Goal: Task Accomplishment & Management: Manage account settings

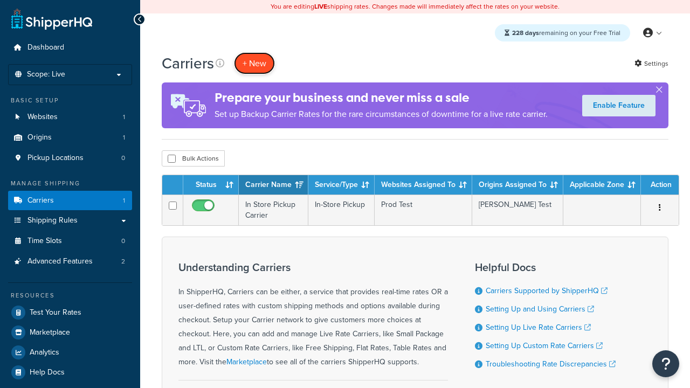
click at [255, 63] on button "+ New" at bounding box center [254, 63] width 41 height 22
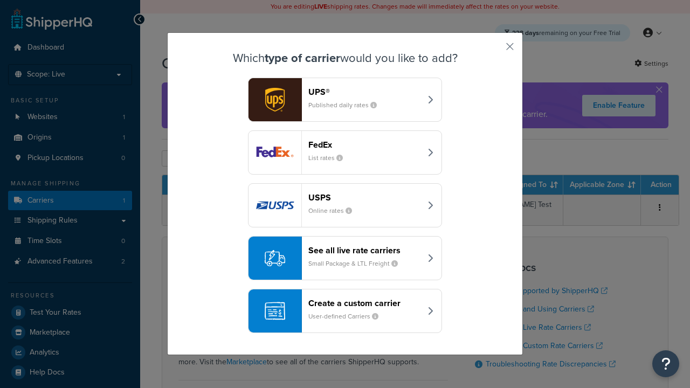
click at [365, 145] on header "FedEx" at bounding box center [364, 145] width 113 height 10
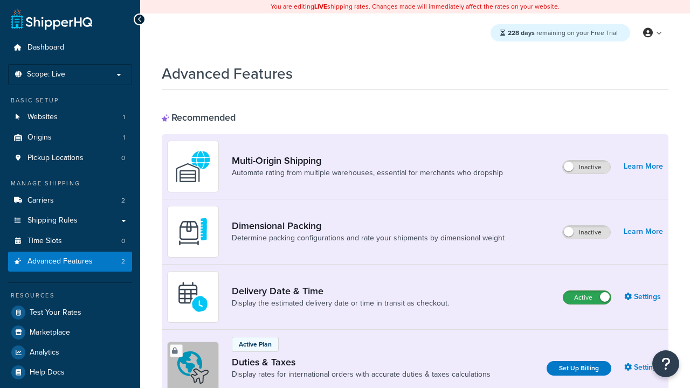
click at [587, 298] on label "Active" at bounding box center [587, 297] width 47 height 13
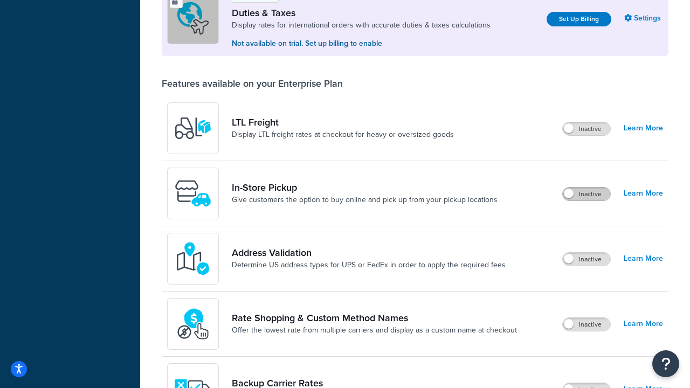
scroll to position [329, 0]
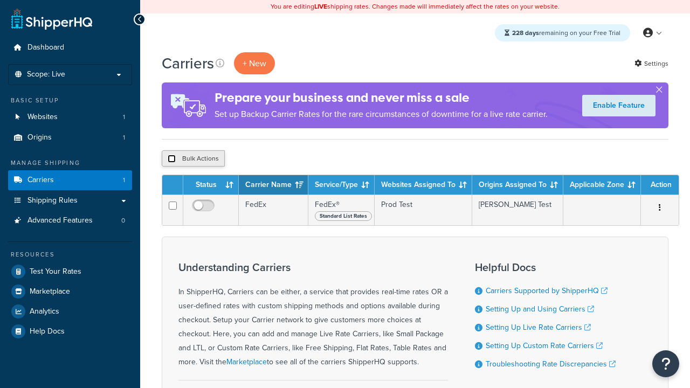
click at [171, 159] on input "checkbox" at bounding box center [172, 159] width 8 height 8
checkbox input "true"
click at [0, 0] on button "Delete" at bounding box center [0, 0] width 0 height 0
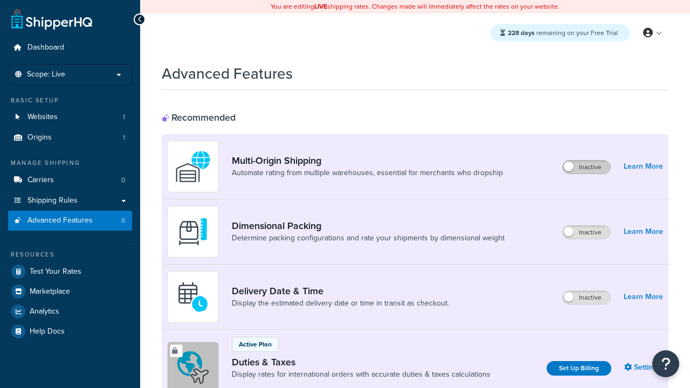
click at [587, 167] on label "Inactive" at bounding box center [586, 167] width 47 height 13
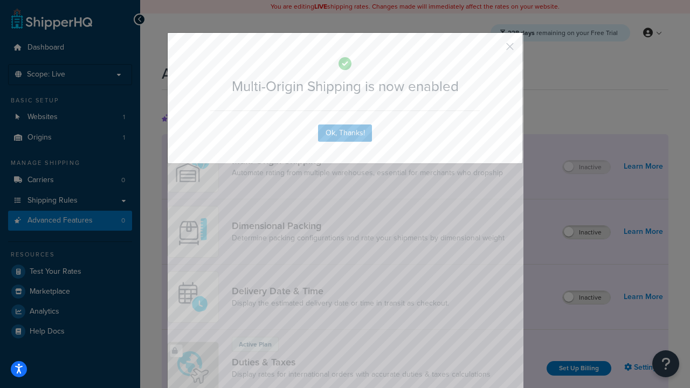
click at [494, 49] on button "button" at bounding box center [494, 50] width 3 height 3
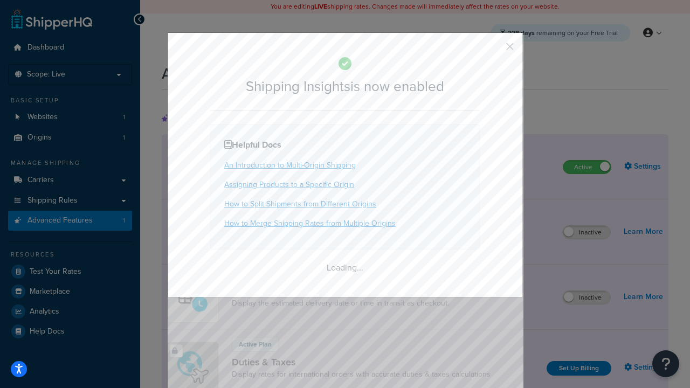
scroll to position [676, 0]
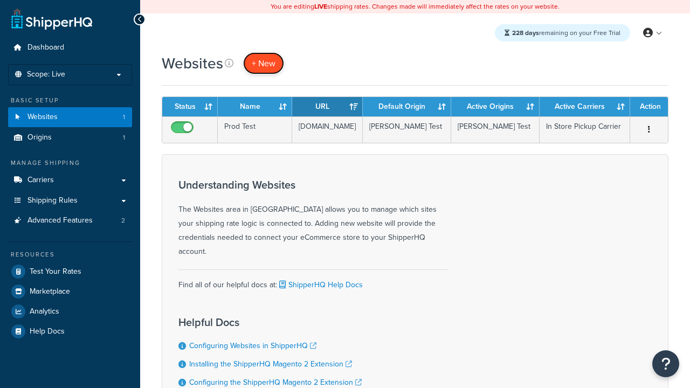
click at [264, 63] on span "+ New" at bounding box center [264, 63] width 24 height 12
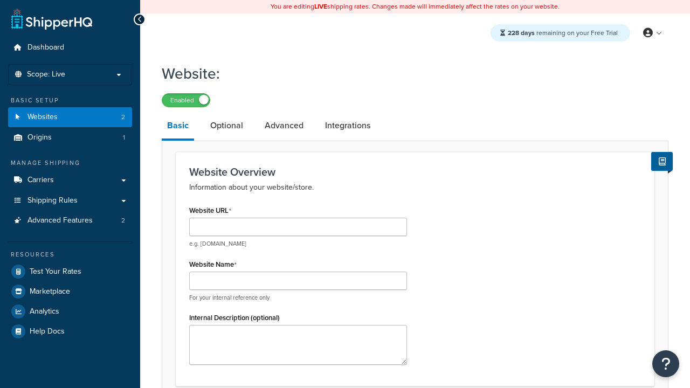
click at [178, 128] on link "Basic" at bounding box center [178, 127] width 32 height 28
click at [226, 126] on link "Optional" at bounding box center [227, 126] width 44 height 26
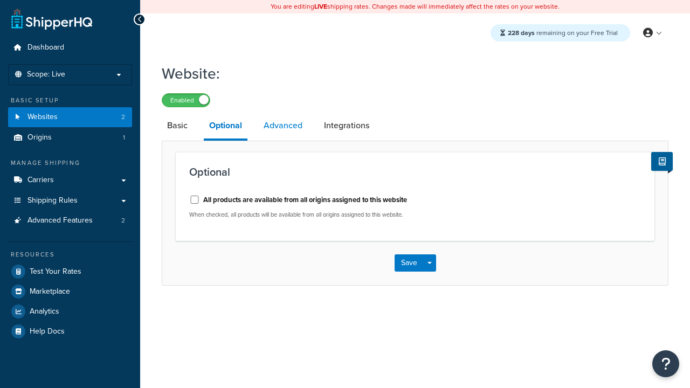
click at [283, 126] on link "Advanced" at bounding box center [283, 126] width 50 height 26
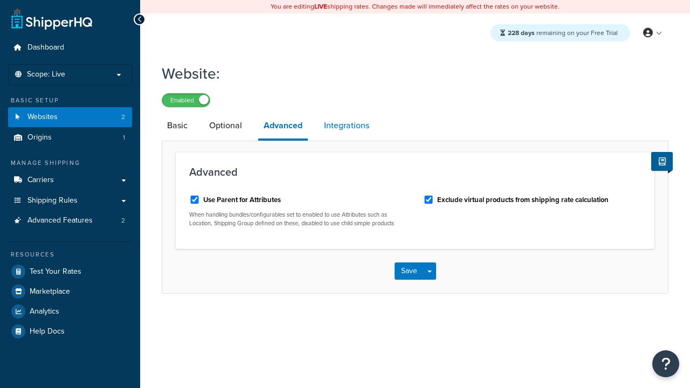
click at [347, 126] on link "Integrations" at bounding box center [347, 126] width 56 height 26
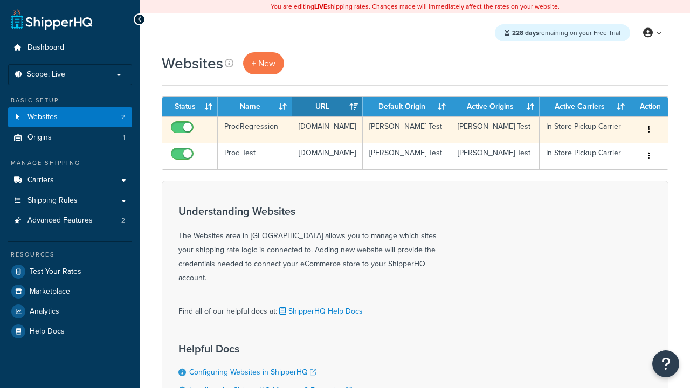
click at [649, 130] on icon "button" at bounding box center [649, 130] width 2 height 8
click at [0, 0] on link "Edit" at bounding box center [0, 0] width 0 height 0
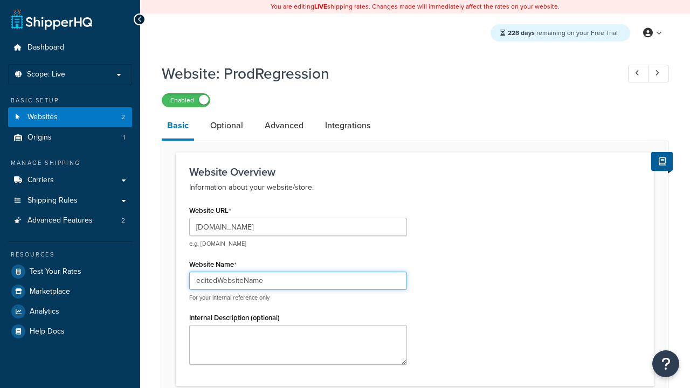
type input "editedWebsiteName"
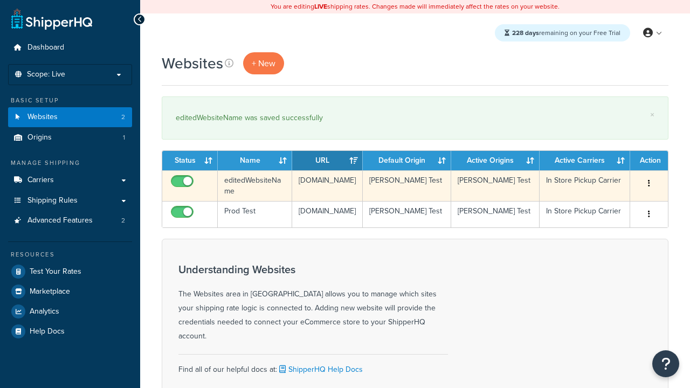
click at [649, 184] on icon "button" at bounding box center [649, 184] width 2 height 8
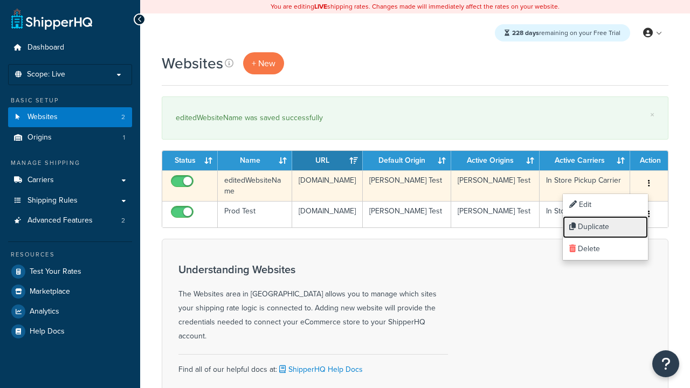
click at [606, 227] on link "Duplicate" at bounding box center [605, 227] width 85 height 22
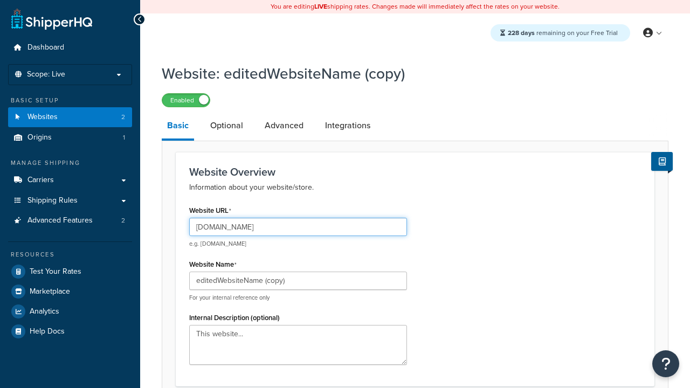
type input "www.editedWebsiteNameCopy.com"
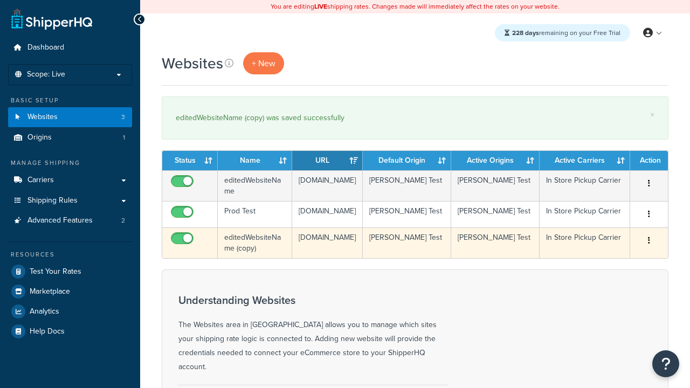
click at [649, 244] on icon "button" at bounding box center [649, 241] width 2 height 8
click at [0, 0] on link "Delete" at bounding box center [0, 0] width 0 height 0
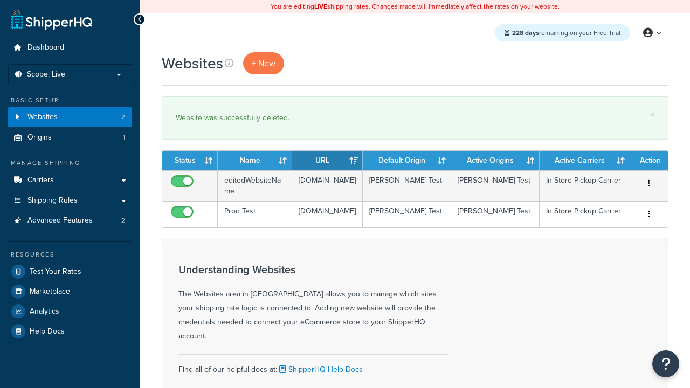
click at [190, 161] on th "Status" at bounding box center [190, 160] width 56 height 19
click at [255, 161] on th "Name" at bounding box center [255, 160] width 74 height 19
click at [327, 161] on th "URL" at bounding box center [327, 160] width 71 height 19
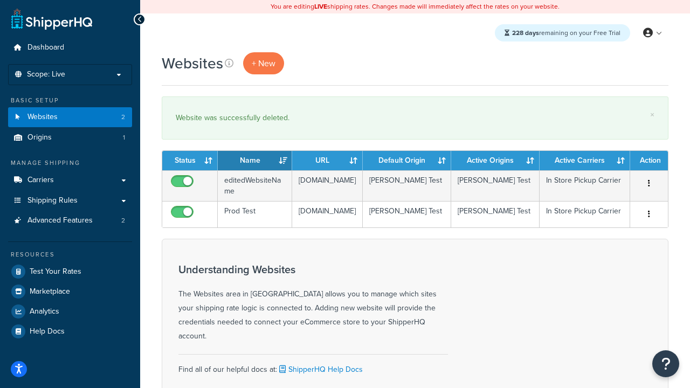
click at [327, 161] on th "URL" at bounding box center [327, 160] width 71 height 19
click at [407, 161] on th "Default Origin" at bounding box center [407, 160] width 88 height 19
click at [496, 161] on th "Active Origins" at bounding box center [495, 160] width 88 height 19
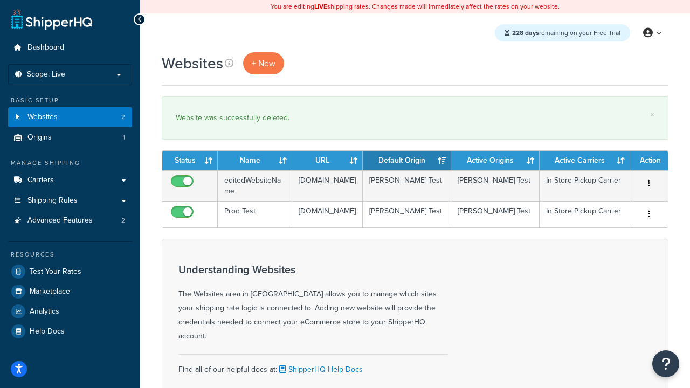
click at [585, 161] on th "Active Carriers" at bounding box center [585, 160] width 91 height 19
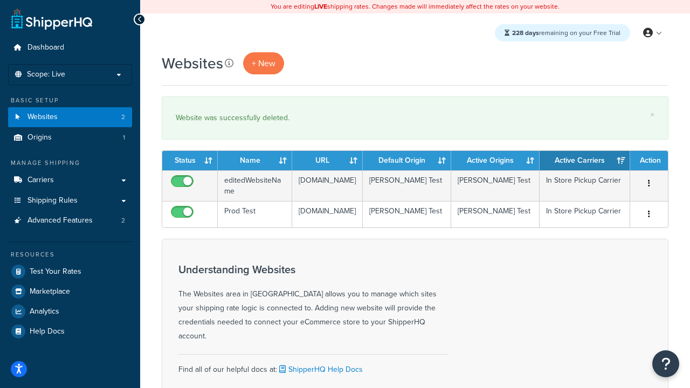
click at [649, 161] on th "Action" at bounding box center [649, 160] width 38 height 19
click at [229, 63] on icon at bounding box center [229, 63] width 9 height 9
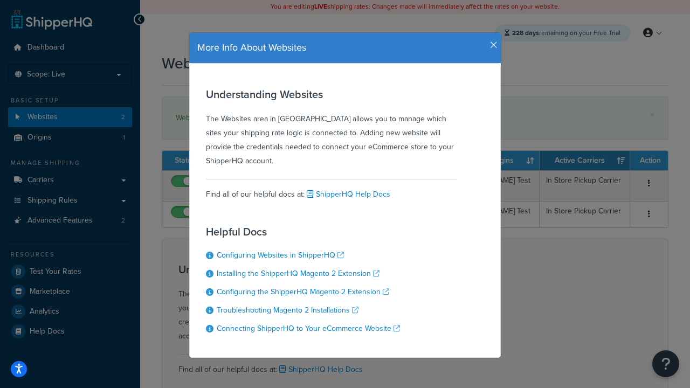
click at [491, 41] on icon "button" at bounding box center [494, 45] width 8 height 10
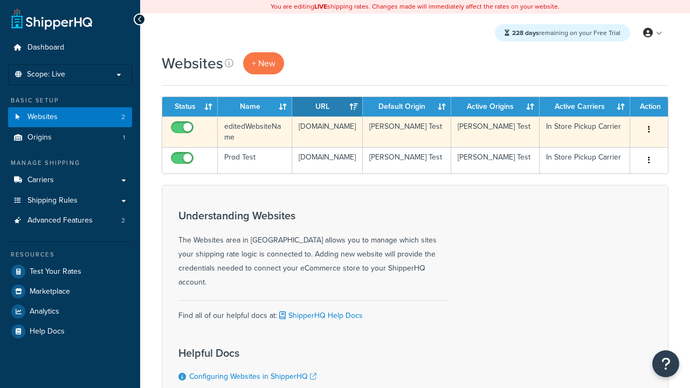
click at [649, 130] on icon "button" at bounding box center [649, 130] width 2 height 8
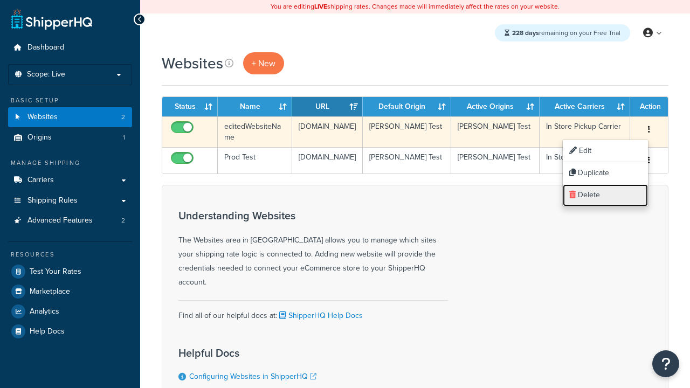
click at [606, 195] on link "Delete" at bounding box center [605, 195] width 85 height 22
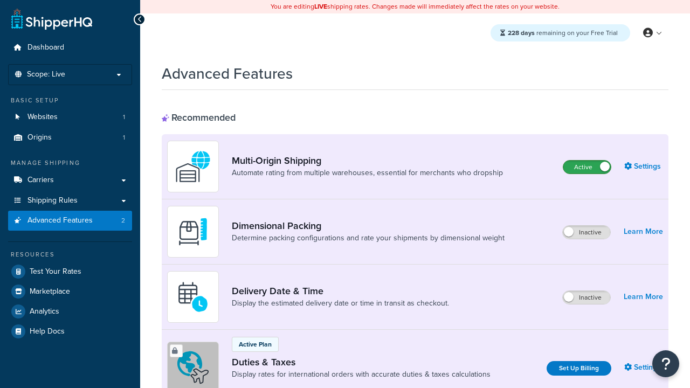
click at [587, 167] on label "Active" at bounding box center [587, 167] width 47 height 13
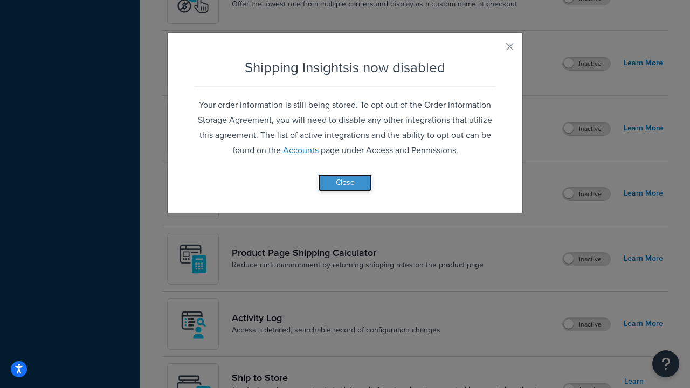
click at [345, 182] on button "Close" at bounding box center [345, 182] width 54 height 17
